Goal: Transaction & Acquisition: Book appointment/travel/reservation

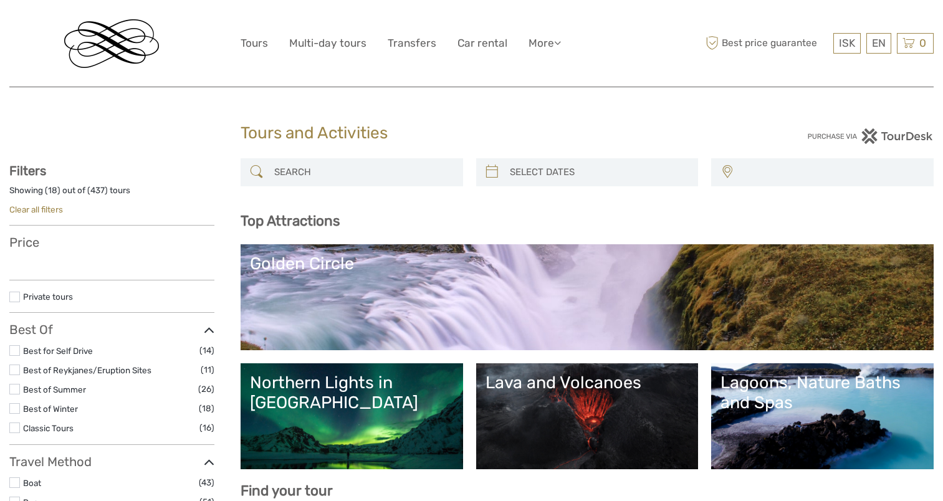
select select
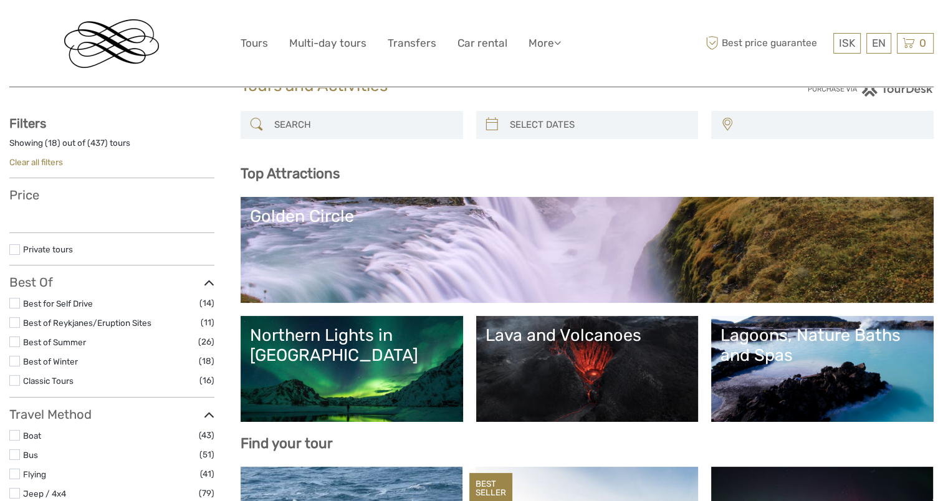
select select
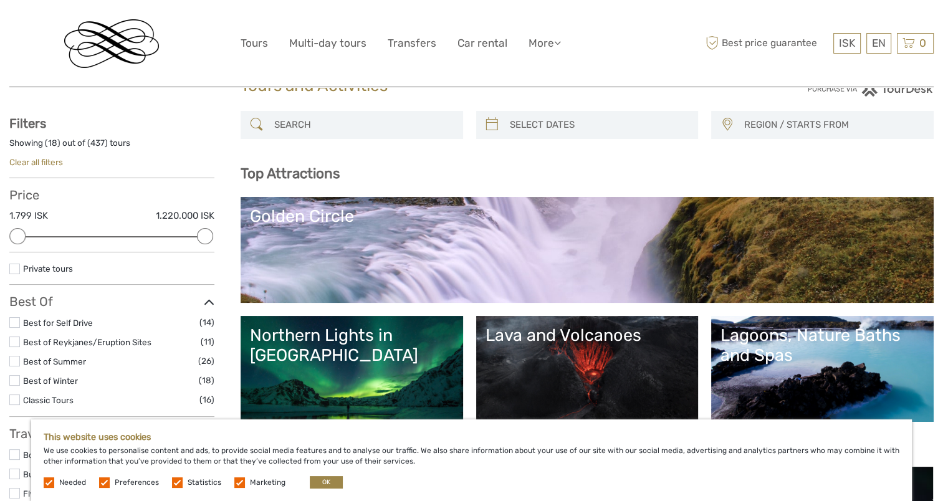
scroll to position [49, 0]
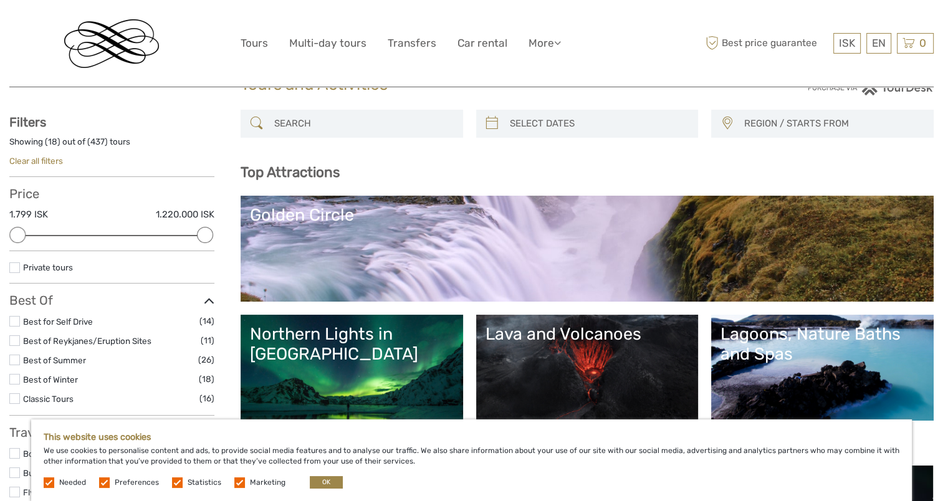
click at [446, 249] on link "Golden Circle" at bounding box center [587, 248] width 674 height 87
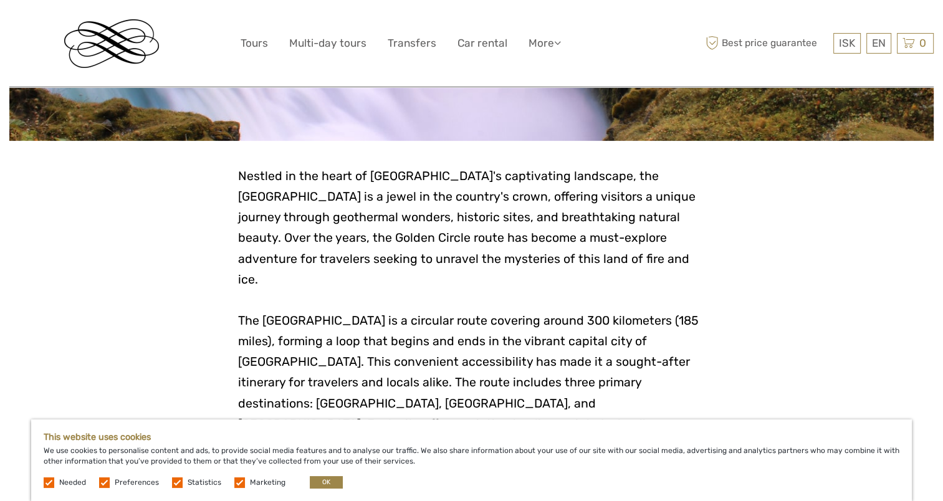
scroll to position [228, 0]
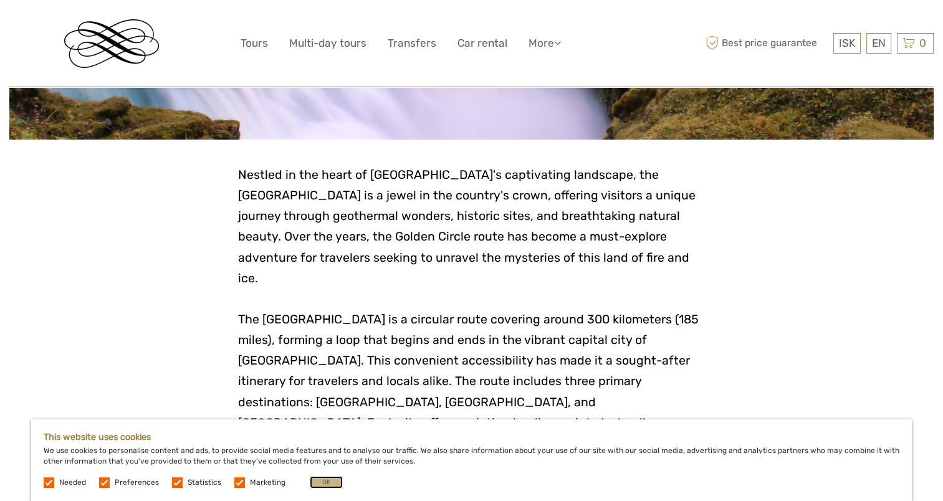
click at [328, 483] on button "OK" at bounding box center [326, 482] width 33 height 12
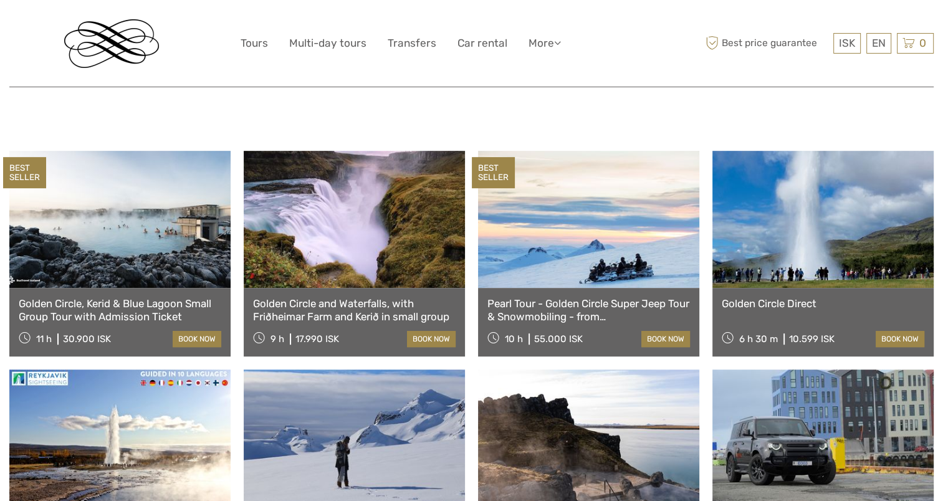
scroll to position [604, 0]
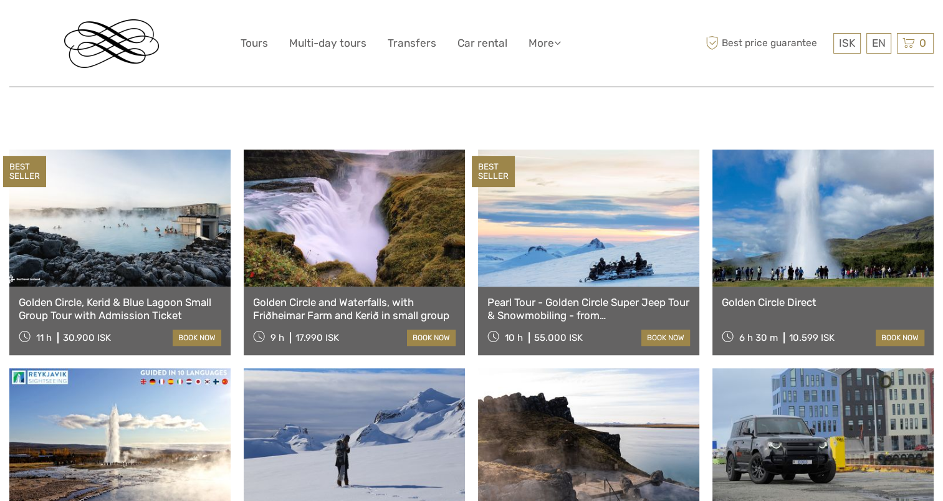
click at [850, 287] on div "Golden Circle Direct 6 h 30 m 10.599 ISK book now" at bounding box center [822, 321] width 221 height 69
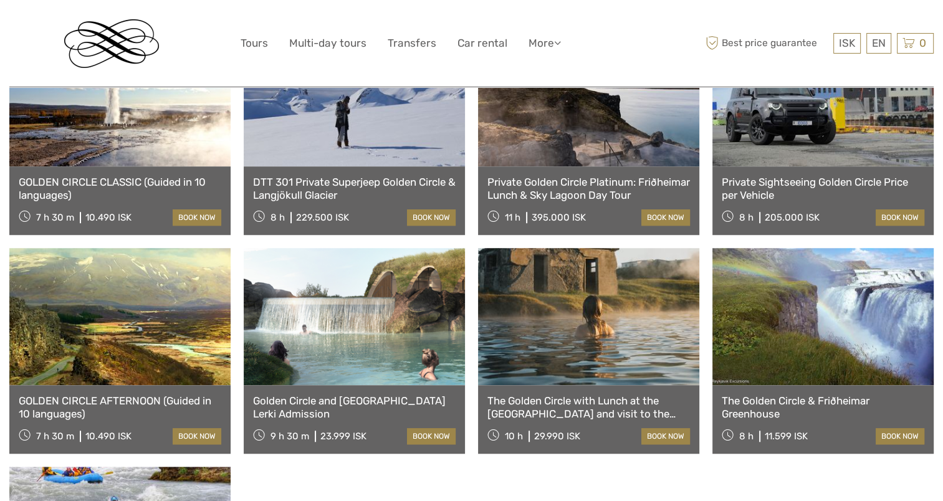
scroll to position [944, 0]
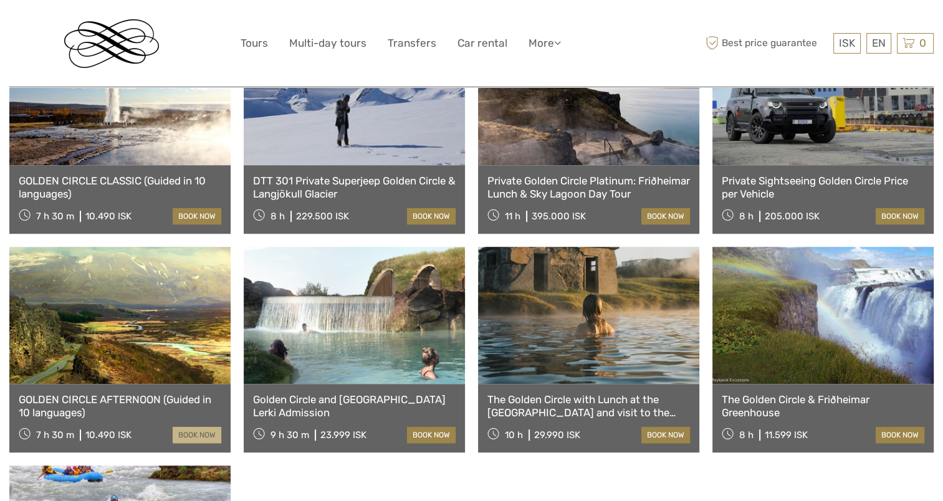
click at [191, 427] on link "book now" at bounding box center [197, 435] width 49 height 16
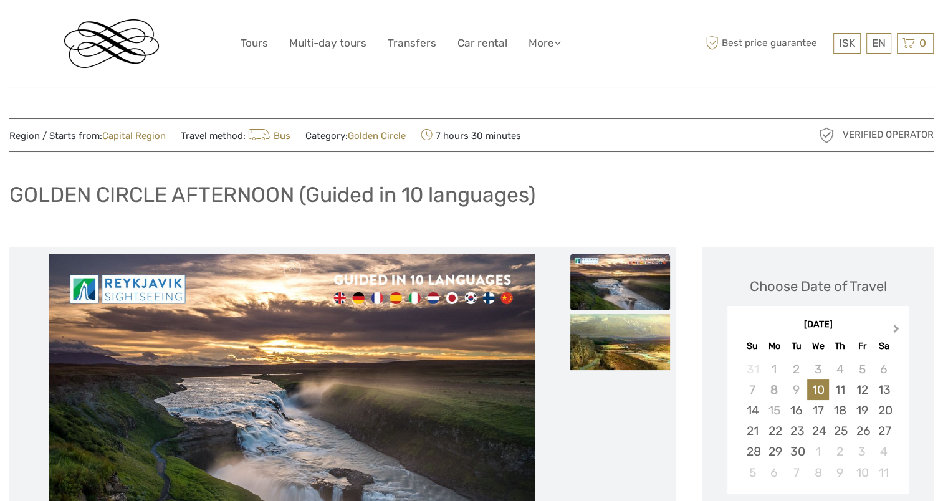
click at [896, 325] on span "Next Month" at bounding box center [896, 331] width 0 height 18
click at [896, 326] on span "Next Month" at bounding box center [896, 331] width 0 height 18
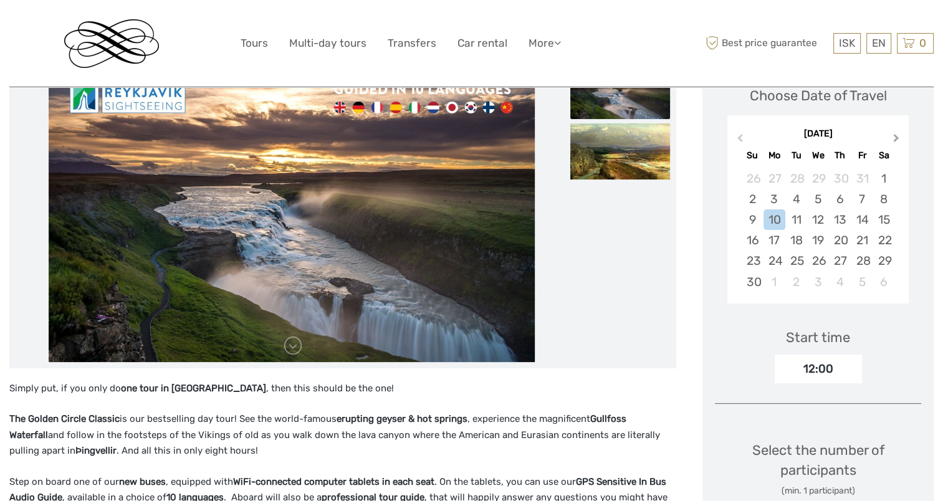
scroll to position [189, 0]
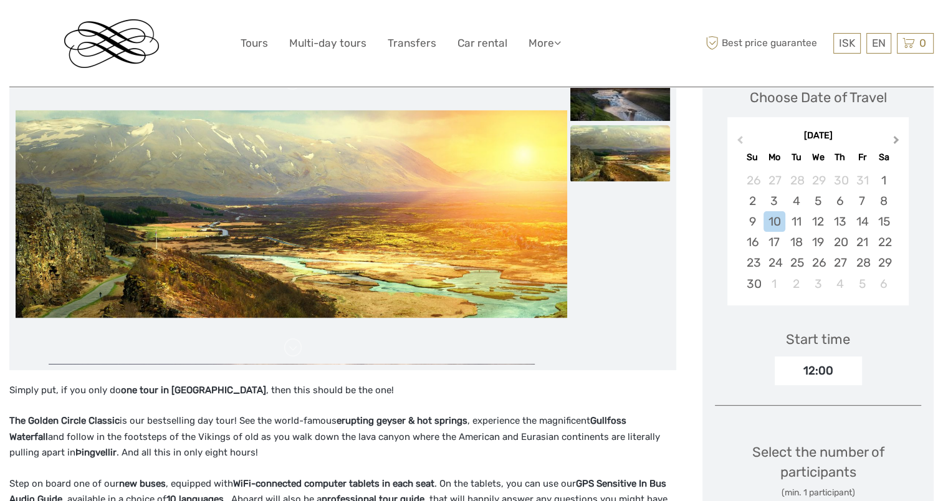
click at [896, 138] on span "Next Month" at bounding box center [896, 142] width 0 height 18
click at [820, 269] on div "31" at bounding box center [818, 262] width 22 height 21
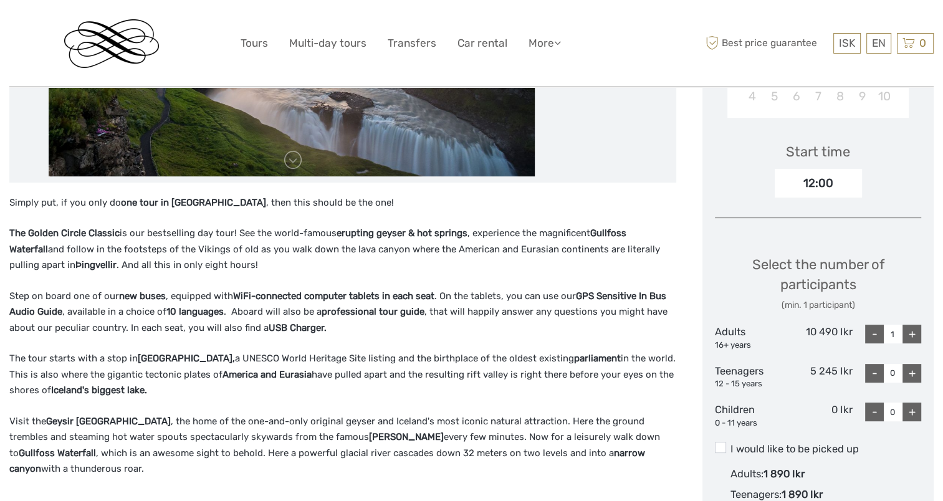
scroll to position [366, 0]
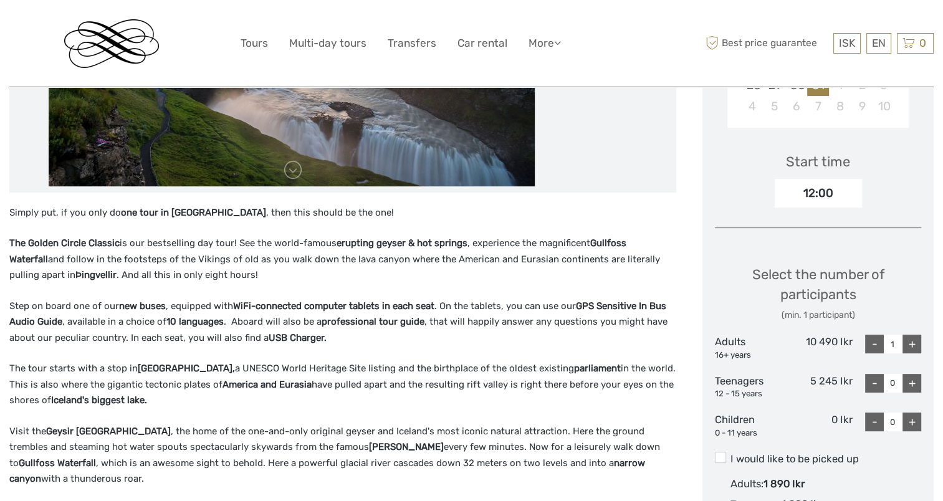
click at [832, 194] on div "12:00" at bounding box center [817, 193] width 87 height 29
click at [912, 341] on div "+" at bounding box center [911, 344] width 19 height 19
type input "2"
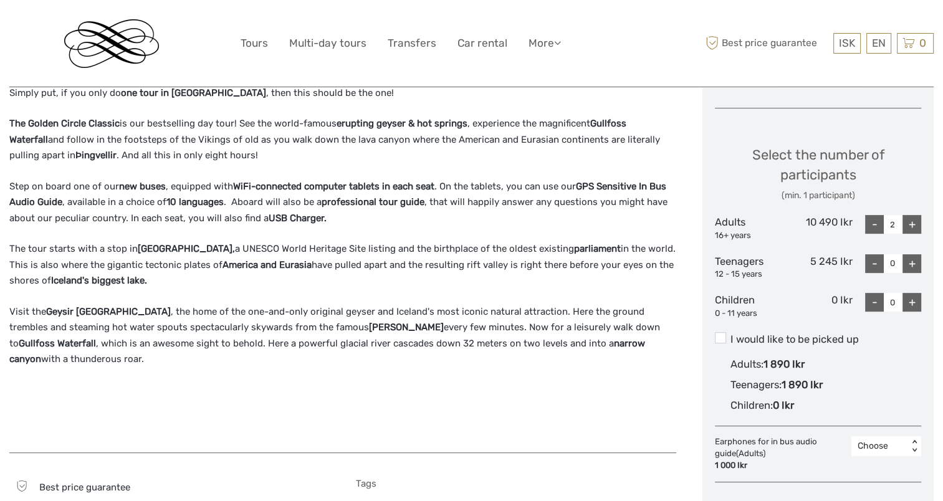
scroll to position [491, 0]
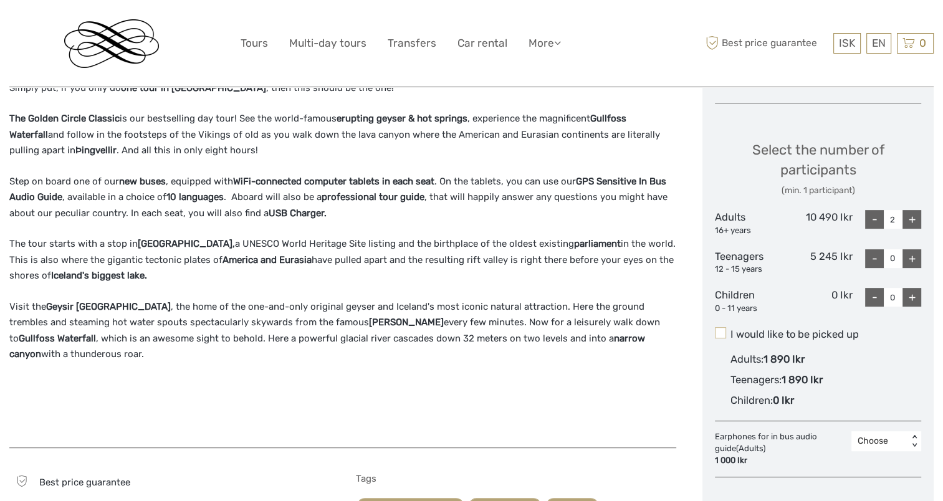
click at [721, 331] on span at bounding box center [720, 332] width 11 height 11
click at [730, 330] on input "I would like to be picked up" at bounding box center [730, 330] width 0 height 0
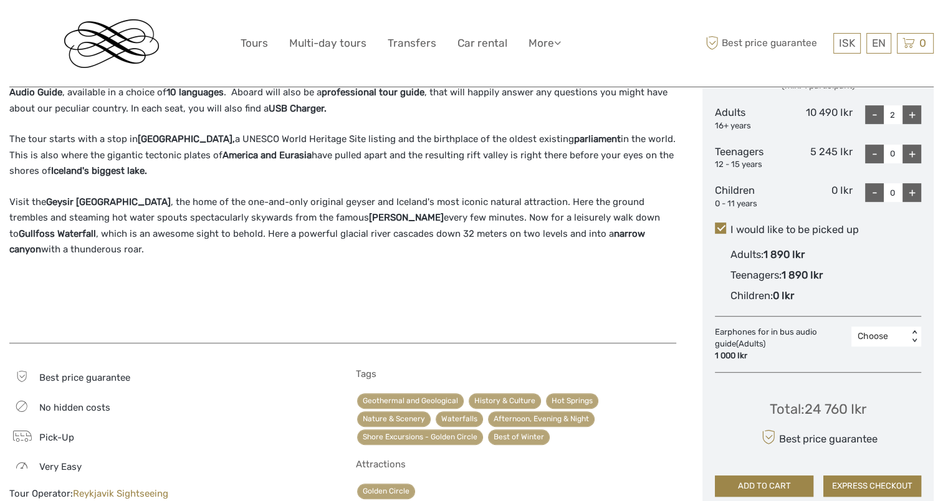
scroll to position [599, 0]
